Goal: Navigation & Orientation: Find specific page/section

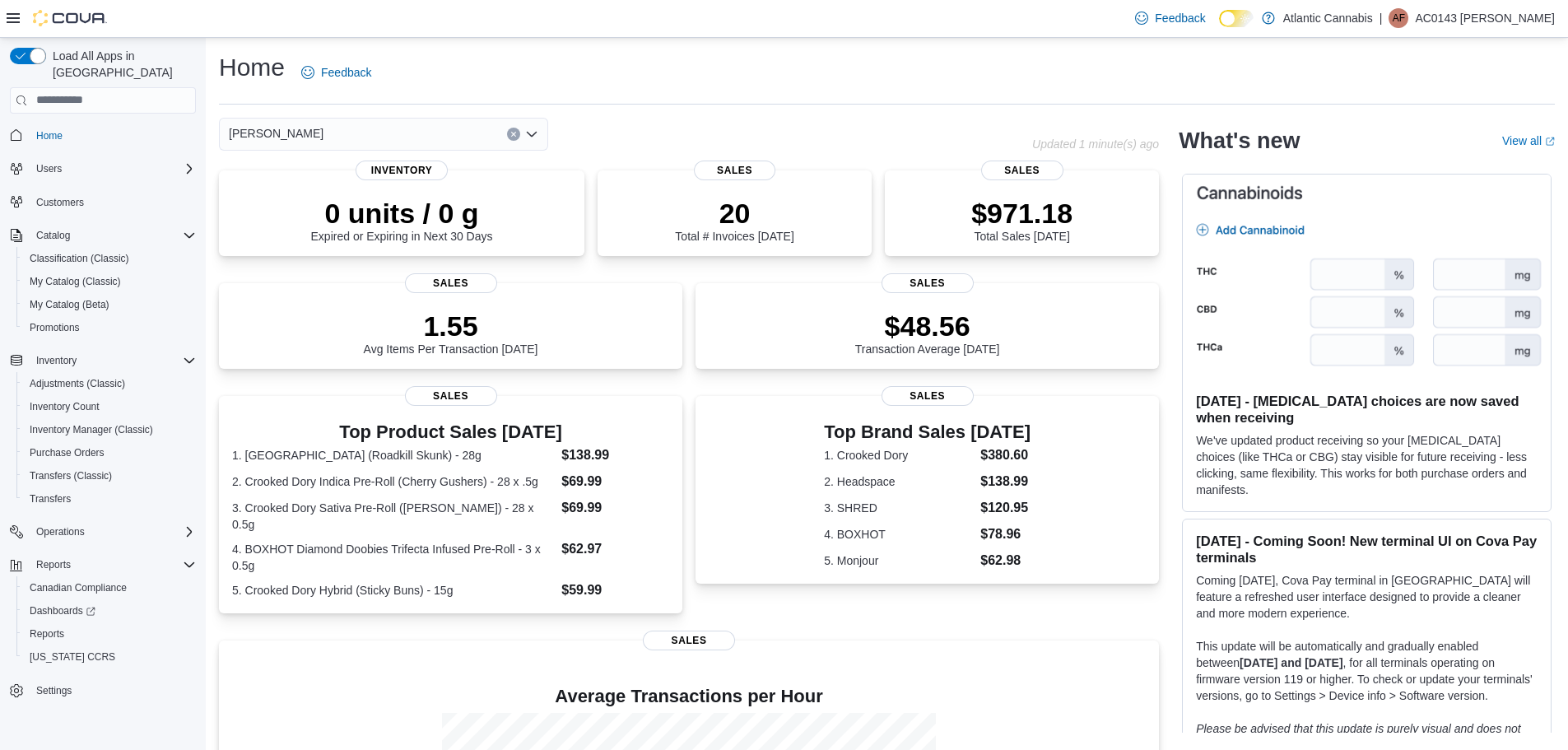
click at [1516, 18] on p "AC0143 [PERSON_NAME]" at bounding box center [1485, 18] width 140 height 20
click at [1455, 150] on button "Sign Out" at bounding box center [1472, 160] width 151 height 26
